Goal: Find specific page/section: Find specific page/section

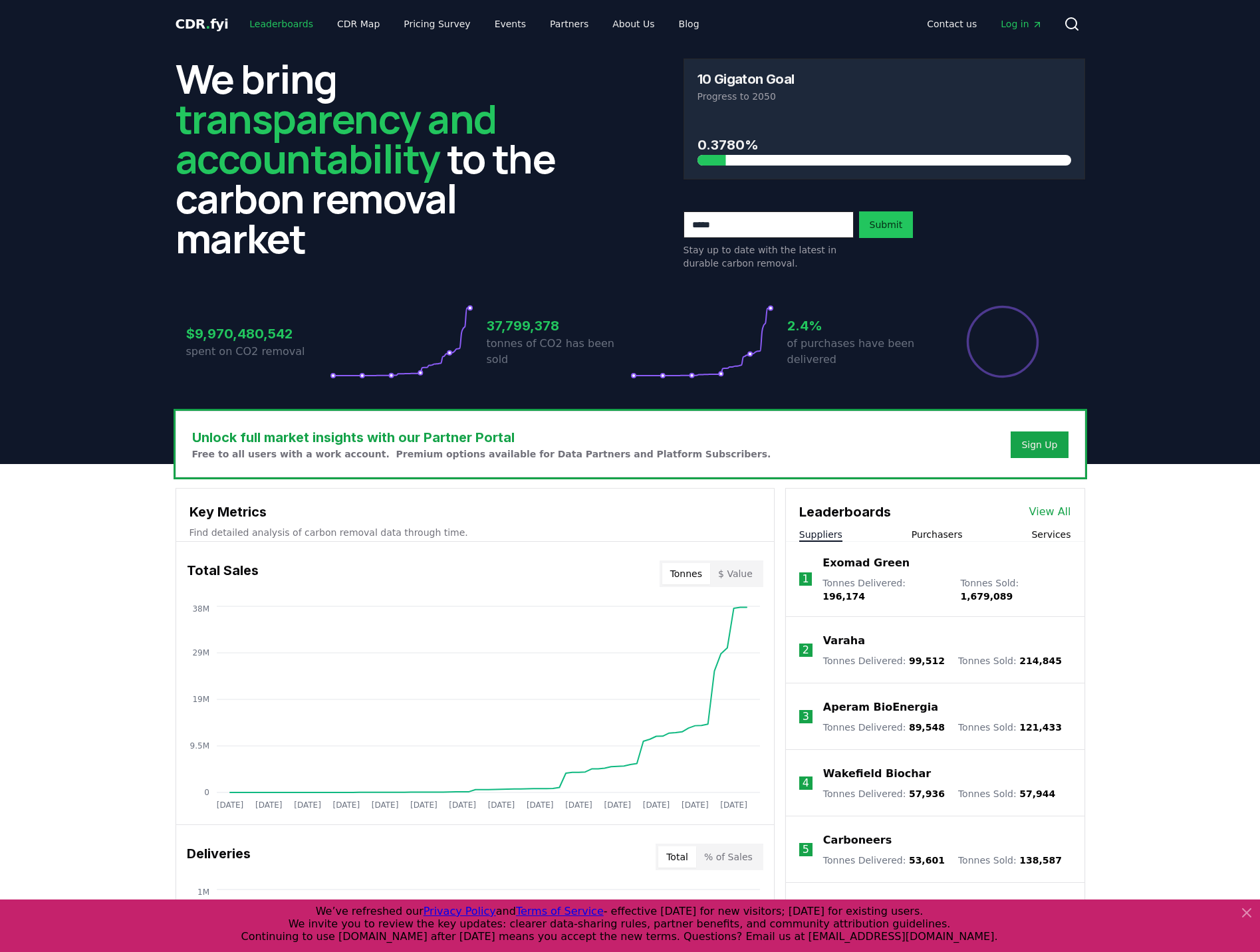
click at [294, 25] on link "Leaderboards" at bounding box center [281, 23] width 85 height 24
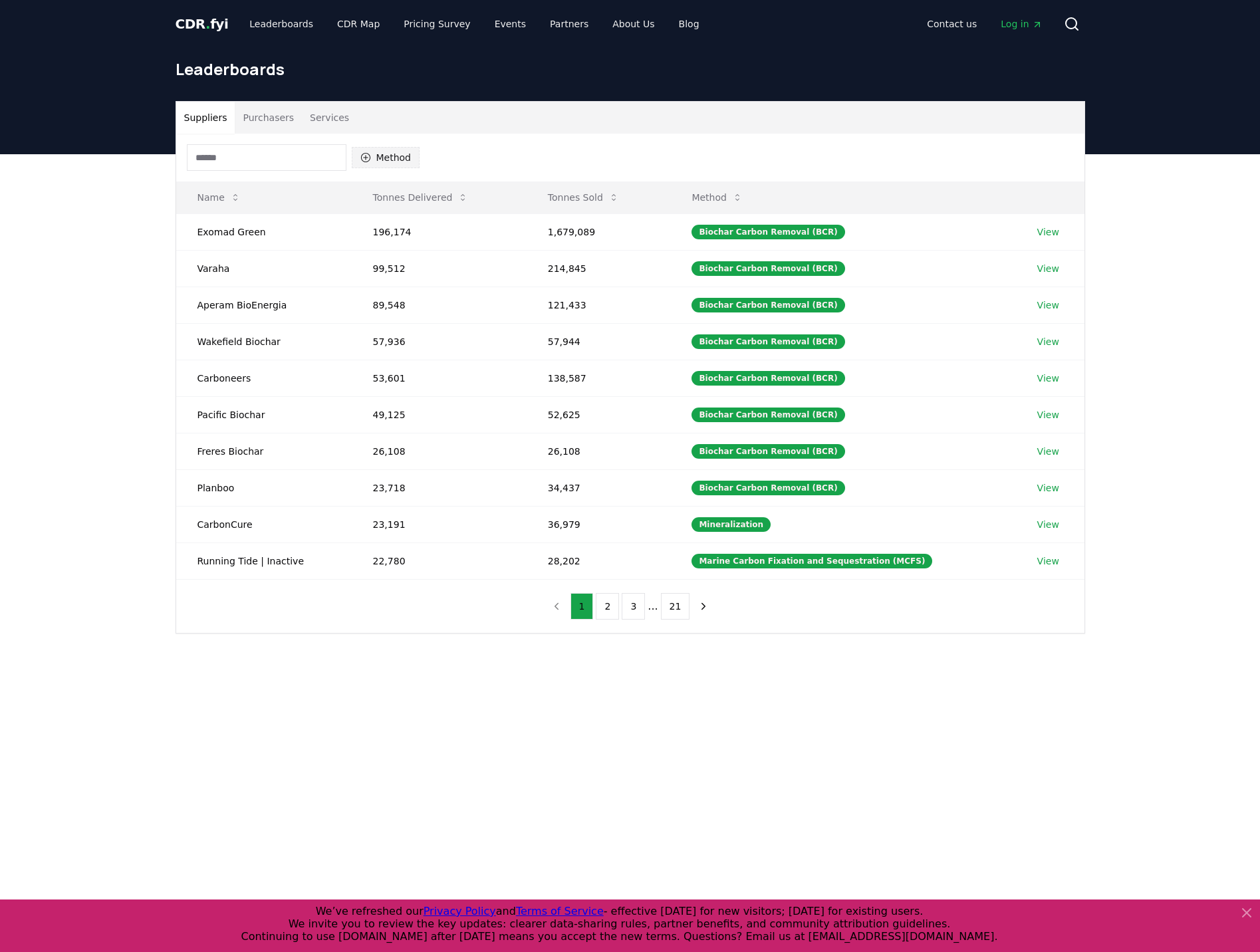
click at [384, 168] on button "Method" at bounding box center [386, 158] width 69 height 22
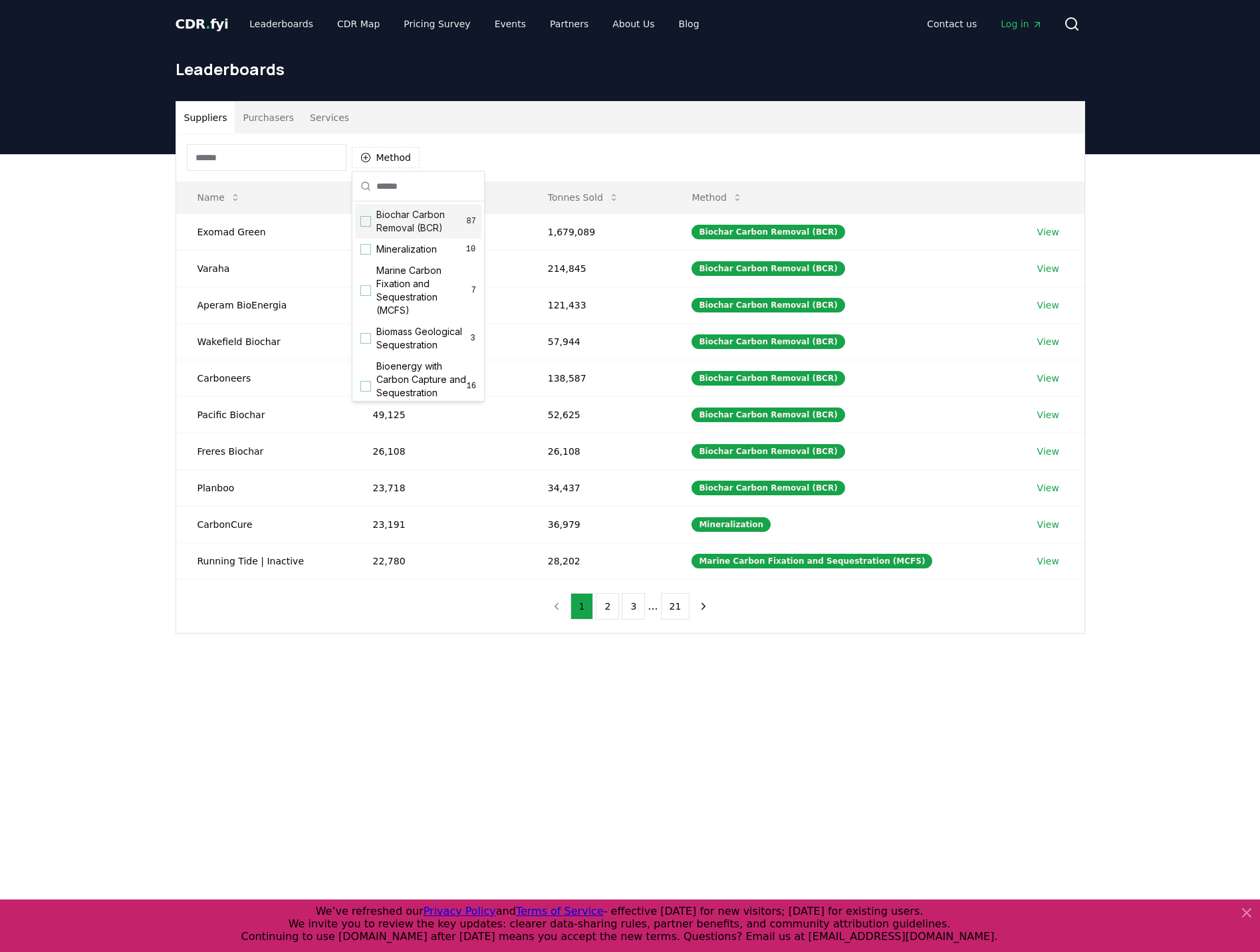
click at [682, 122] on div "Suppliers Purchasers Services" at bounding box center [630, 117] width 908 height 32
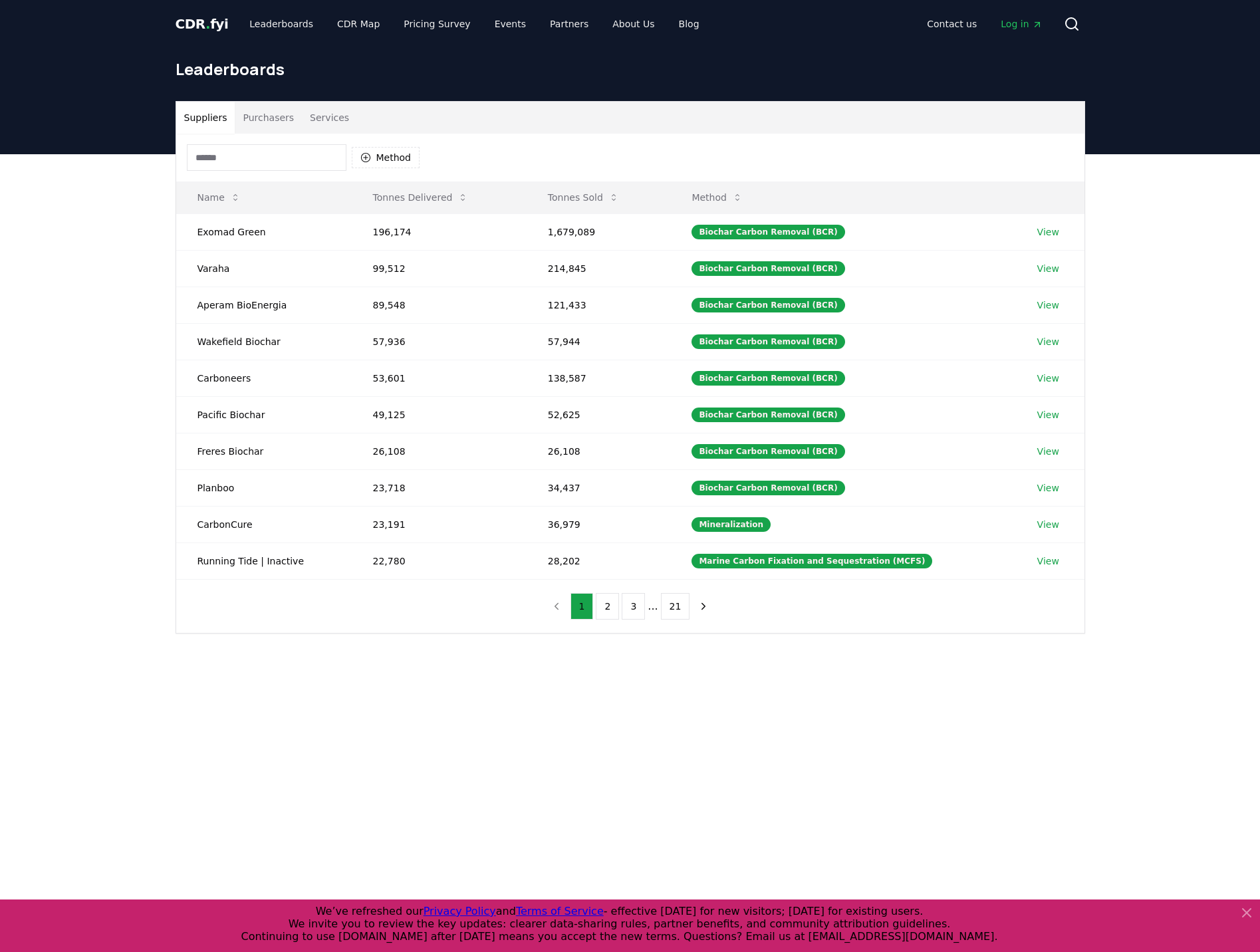
click at [556, 869] on main "Suppliers Purchasers Services Method Name Tonnes Delivered Tonnes Sold Method E…" at bounding box center [630, 629] width 1260 height 952
